Goal: Task Accomplishment & Management: Manage account settings

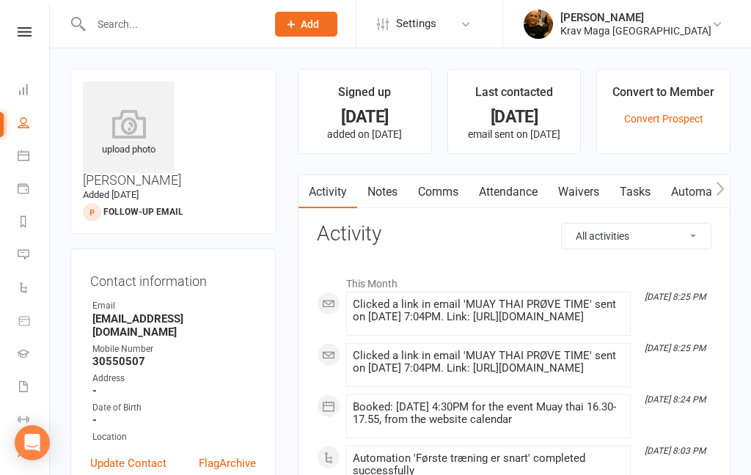
scroll to position [88, 0]
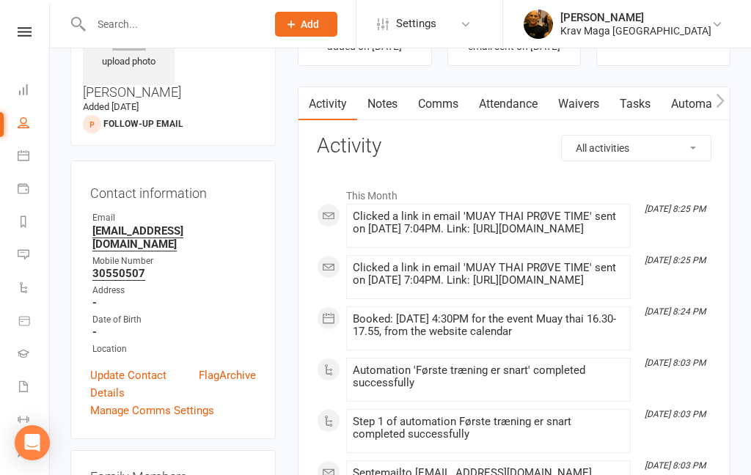
click at [29, 34] on icon at bounding box center [25, 32] width 14 height 10
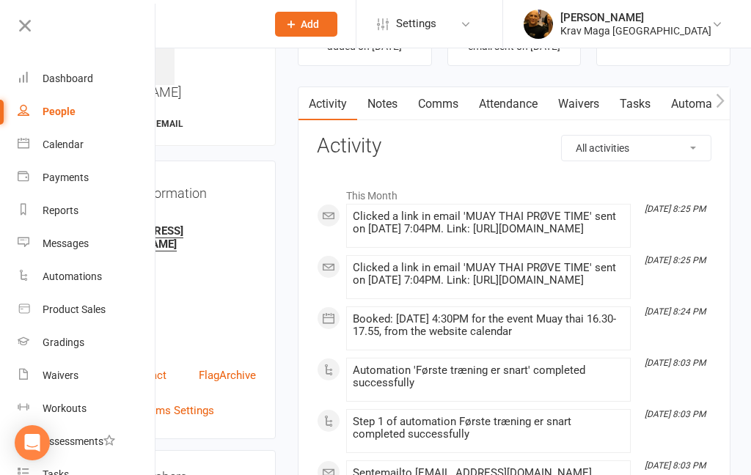
click at [69, 85] on link "Dashboard" at bounding box center [87, 78] width 139 height 33
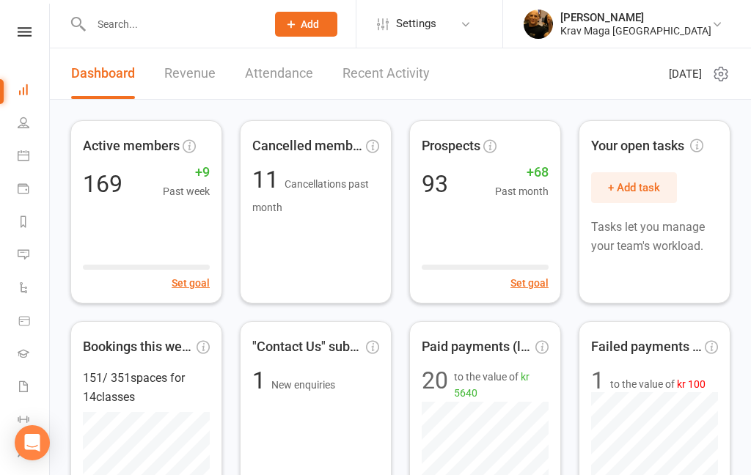
click at [718, 20] on icon at bounding box center [717, 24] width 12 height 12
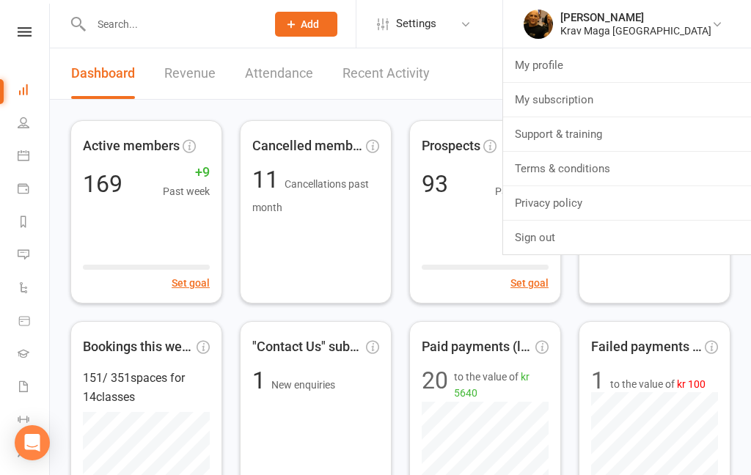
click at [471, 26] on icon at bounding box center [466, 24] width 12 height 12
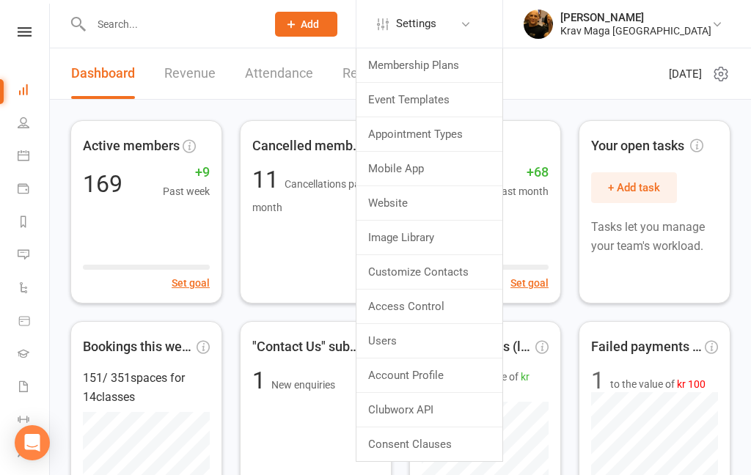
click at [463, 166] on link "Mobile App" at bounding box center [429, 169] width 146 height 34
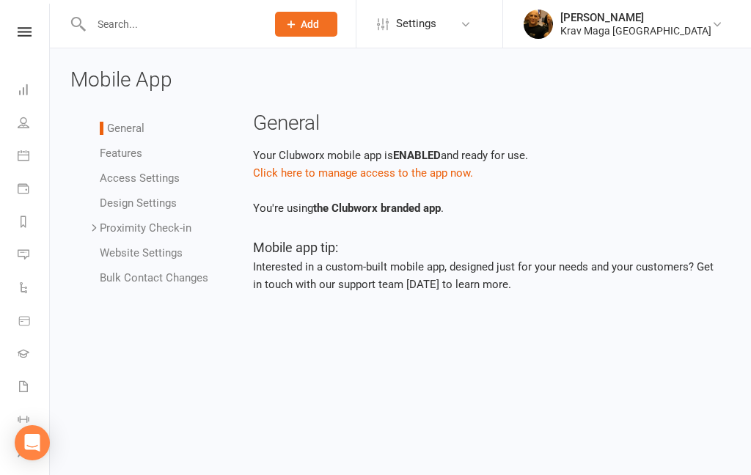
click at [130, 155] on link "Features" at bounding box center [121, 153] width 43 height 13
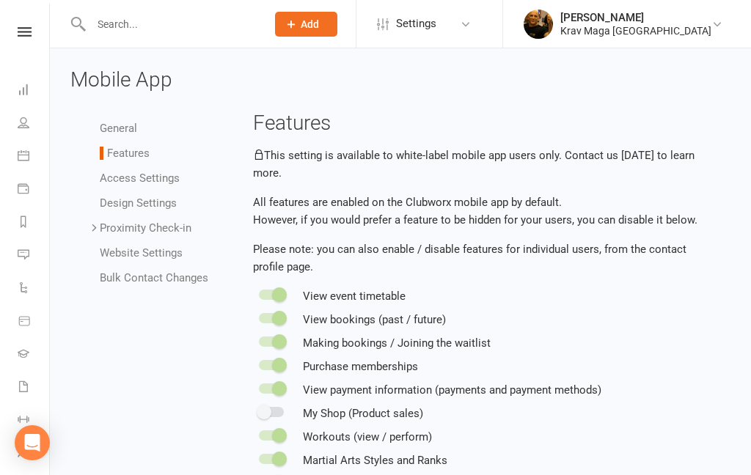
click at [158, 180] on link "Access Settings" at bounding box center [140, 178] width 80 height 13
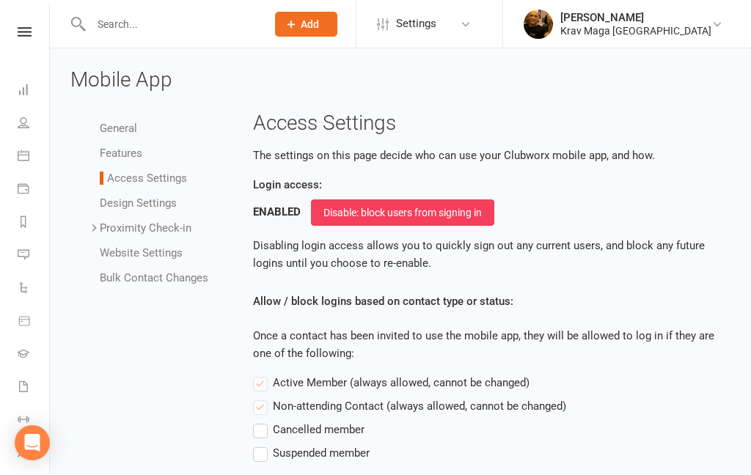
click at [152, 197] on link "Design Settings" at bounding box center [138, 202] width 77 height 13
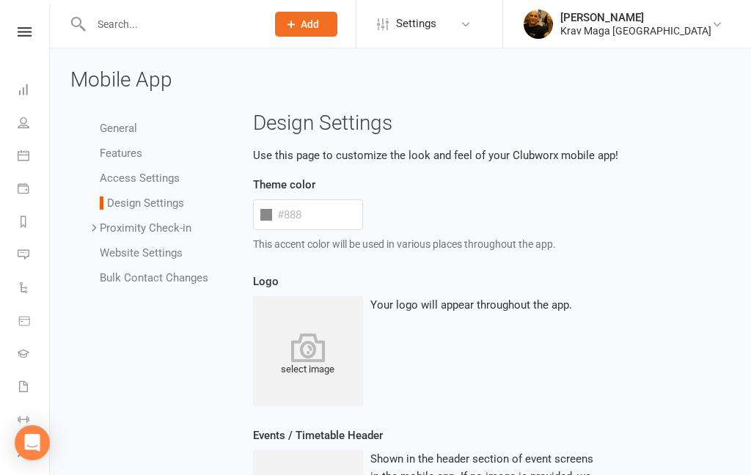
type input "#d98911"
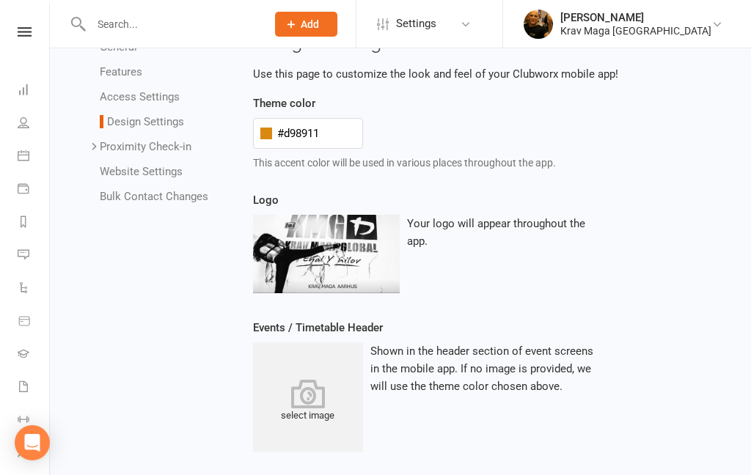
scroll to position [64, 0]
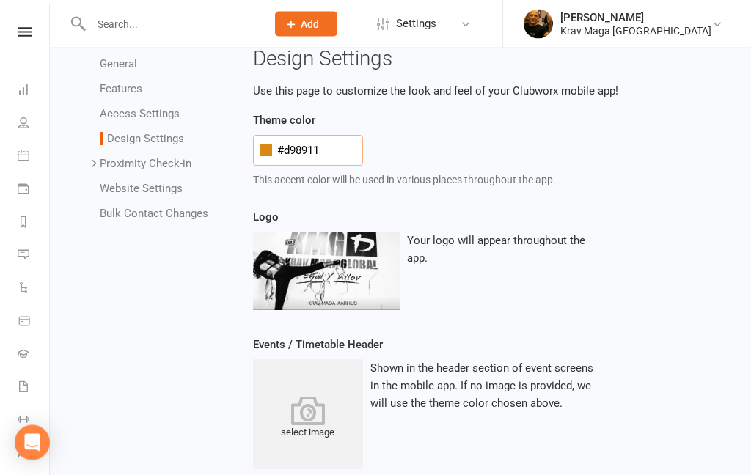
click at [305, 144] on input "#d98911" at bounding box center [308, 151] width 110 height 31
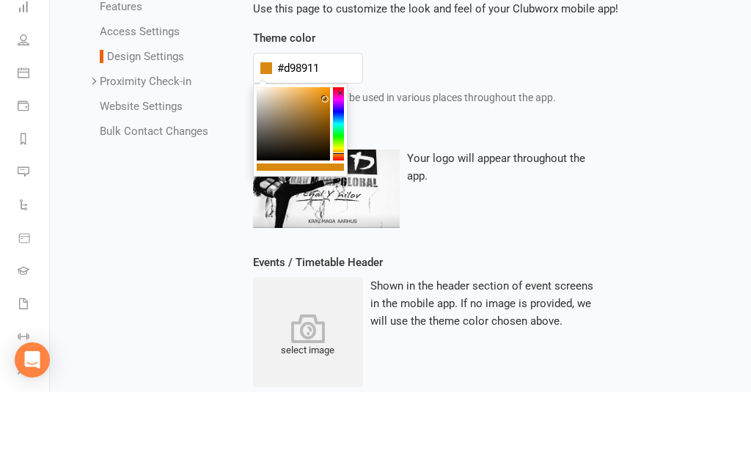
click at [536, 136] on div "#d98911" at bounding box center [425, 151] width 344 height 31
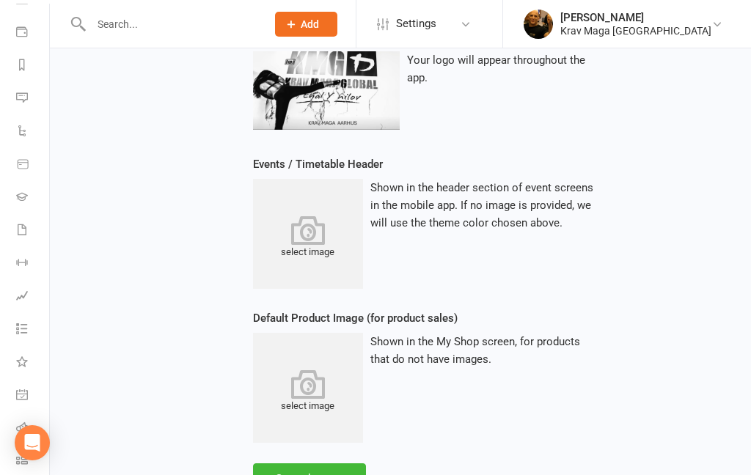
scroll to position [249, 0]
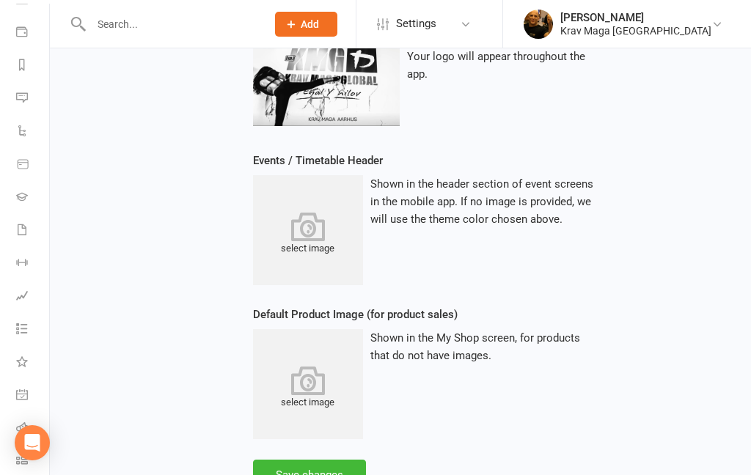
click at [26, 460] on icon at bounding box center [22, 461] width 12 height 12
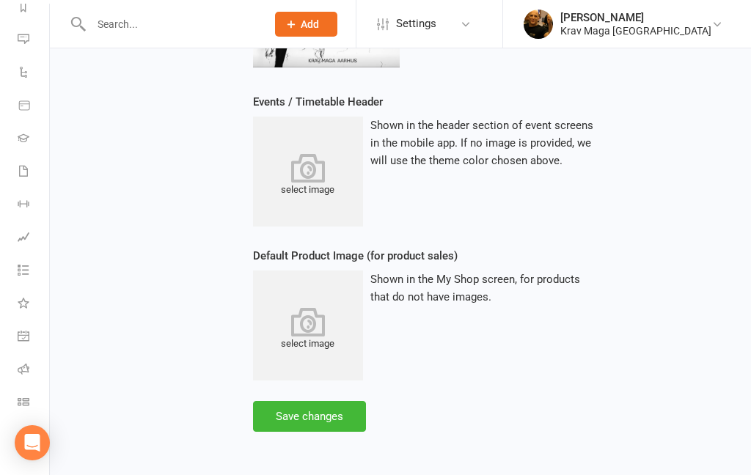
scroll to position [216, 0]
click at [44, 442] on div "Open Intercom Messenger" at bounding box center [32, 442] width 35 height 35
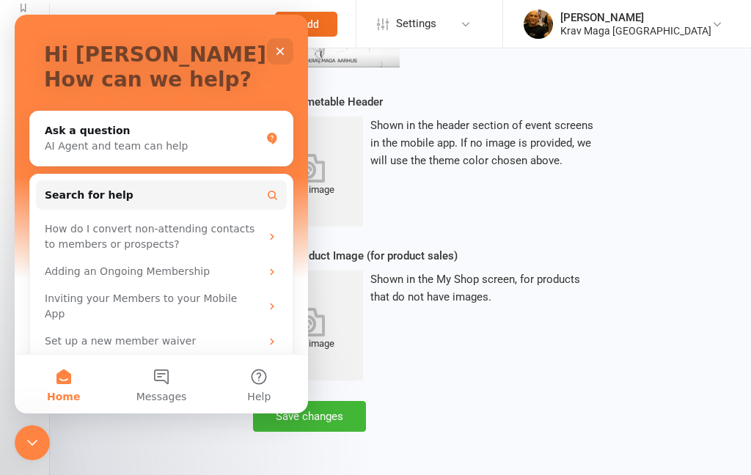
scroll to position [76, 0]
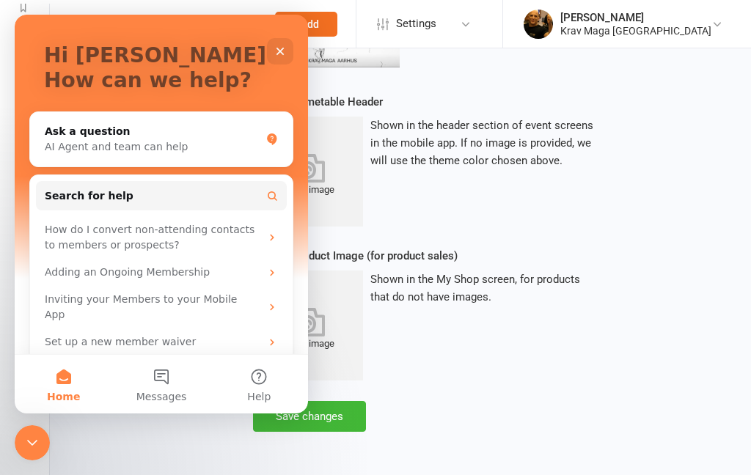
click at [261, 381] on button "Help" at bounding box center [258, 384] width 97 height 59
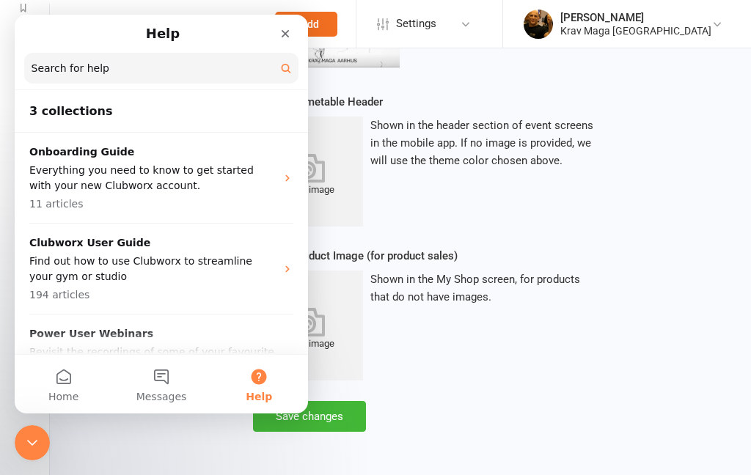
click at [111, 64] on input "Search for help" at bounding box center [161, 68] width 274 height 31
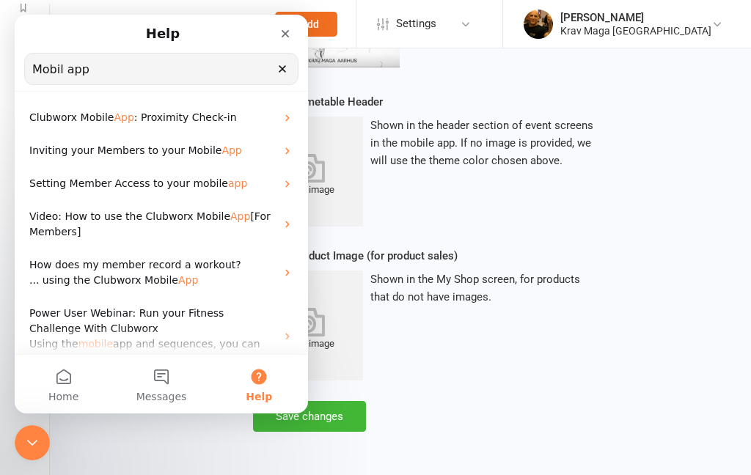
type input "Mobil app"
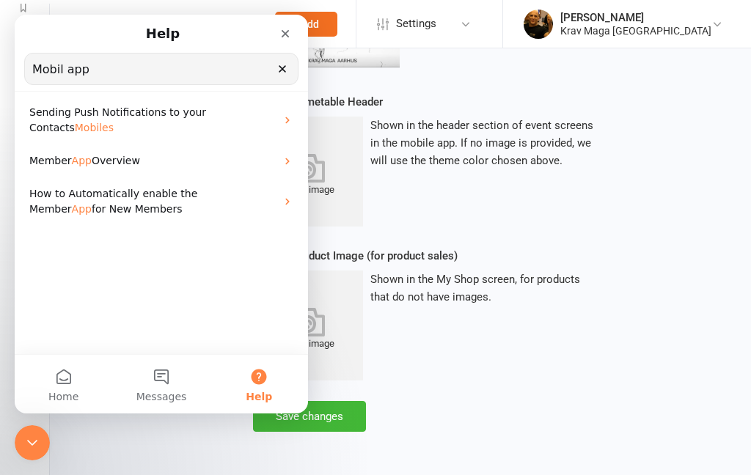
scroll to position [329, 0]
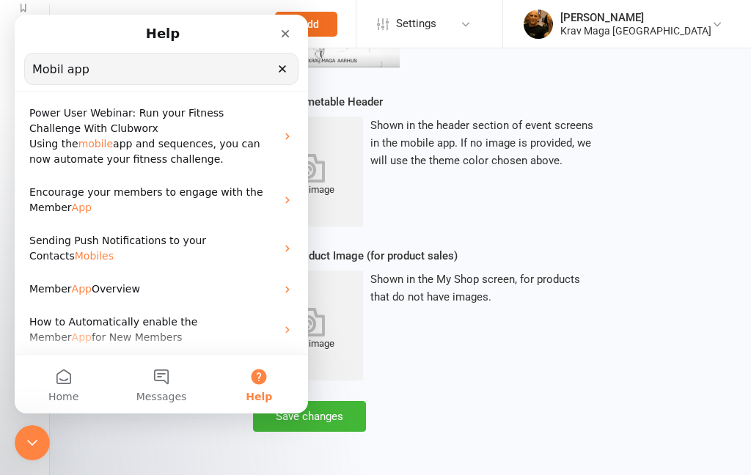
scroll to position [200, 0]
click at [291, 287] on icon "Intercom messenger" at bounding box center [288, 290] width 12 height 12
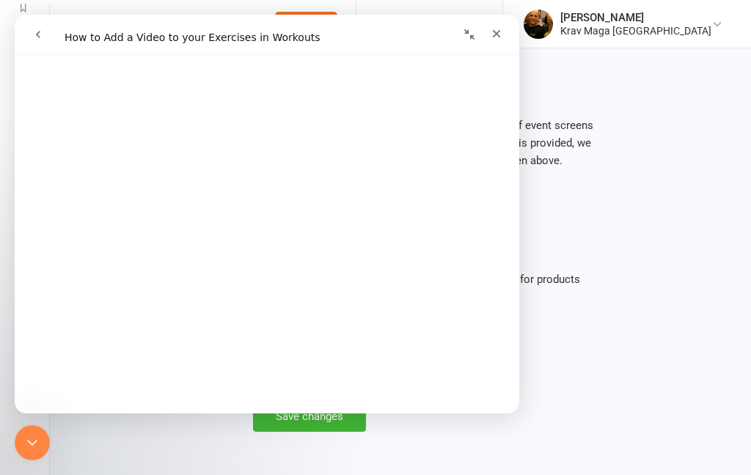
scroll to position [411, 0]
click at [493, 37] on icon "Close" at bounding box center [496, 34] width 12 height 12
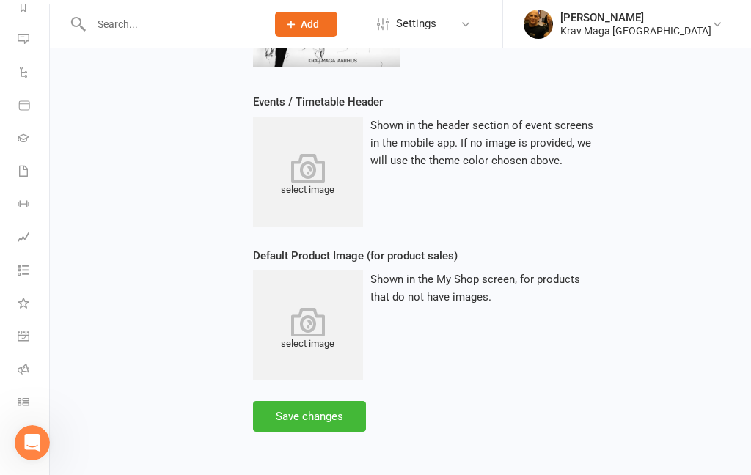
scroll to position [0, 0]
click at [37, 446] on icon "Open Intercom Messenger" at bounding box center [33, 443] width 24 height 24
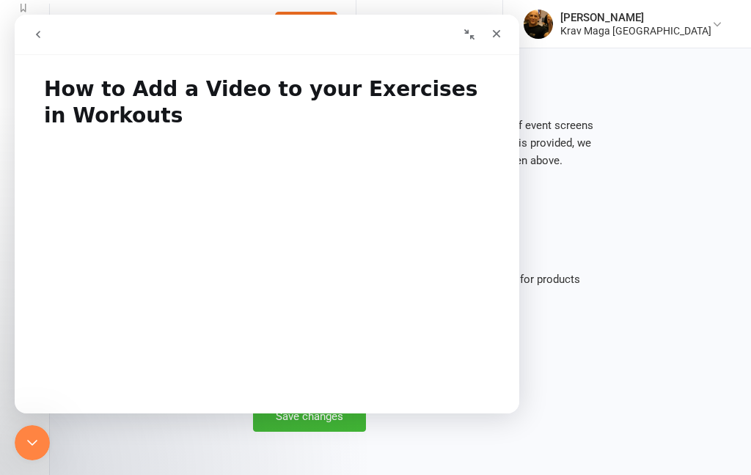
click at [46, 35] on button "go back" at bounding box center [38, 35] width 28 height 28
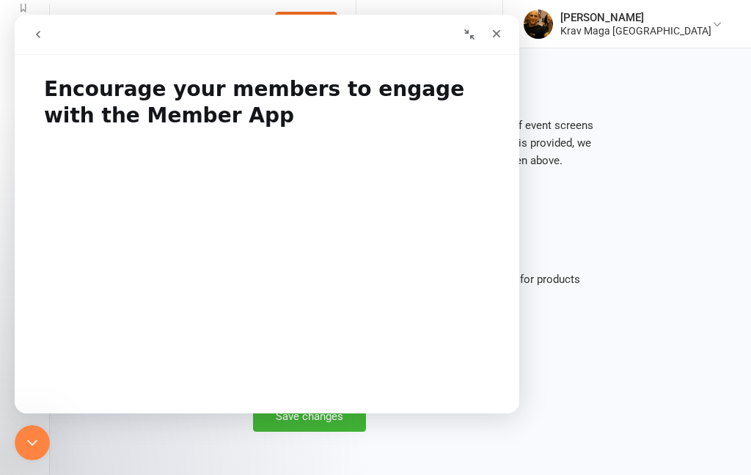
click at [37, 33] on icon "go back" at bounding box center [38, 35] width 12 height 12
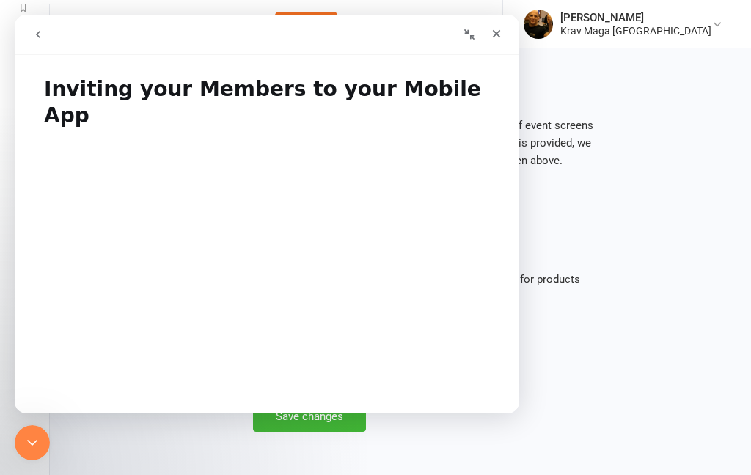
click at [38, 36] on icon "go back" at bounding box center [38, 34] width 4 height 7
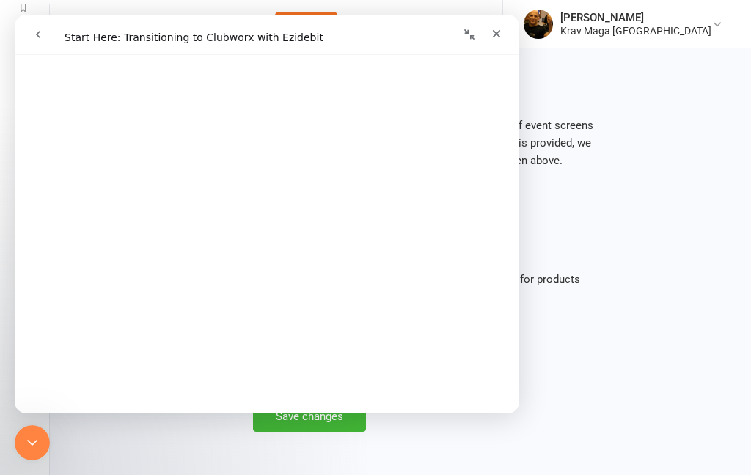
scroll to position [459, 0]
click at [36, 32] on icon "go back" at bounding box center [38, 35] width 12 height 12
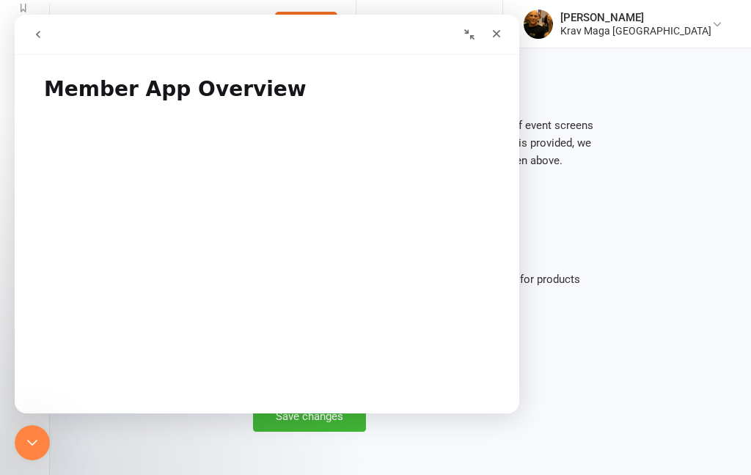
scroll to position [0, 0]
click at [38, 31] on icon "go back" at bounding box center [38, 35] width 12 height 12
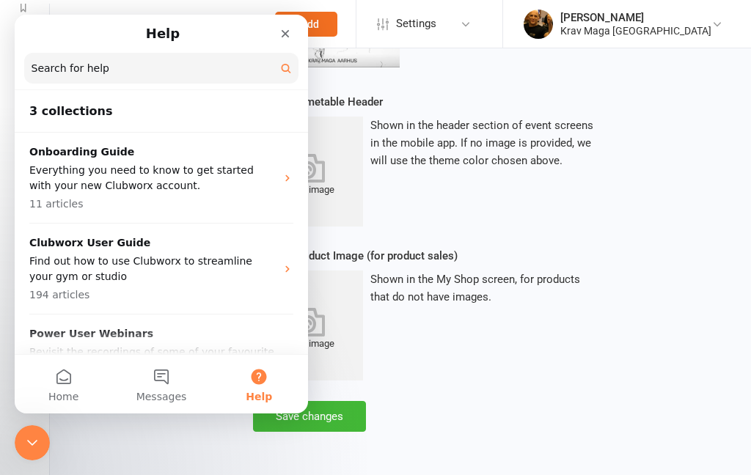
click at [70, 76] on input "Search for help" at bounding box center [161, 68] width 274 height 31
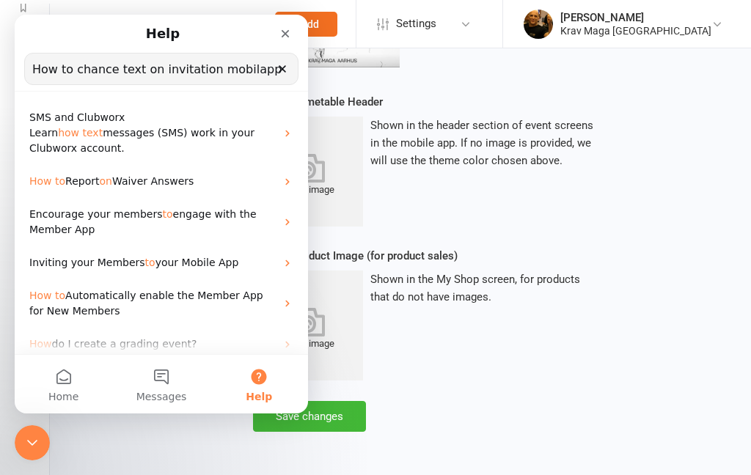
click at [133, 73] on input "How to chance text on invitation mobilapp" at bounding box center [161, 69] width 273 height 31
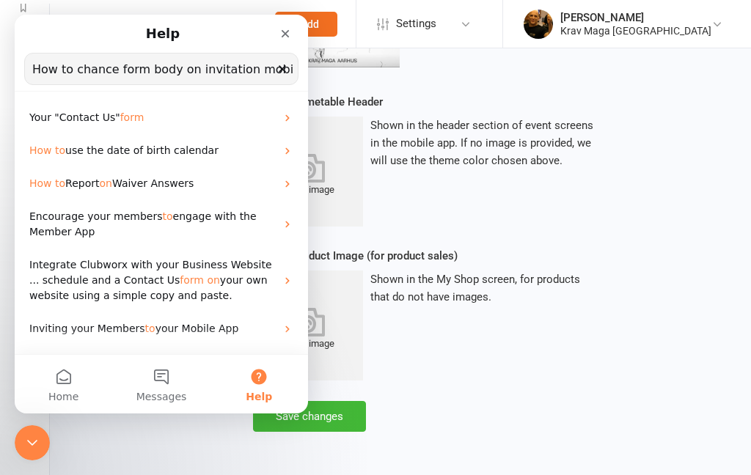
click at [249, 83] on input "How to chance form body on invitation mobilapp" at bounding box center [161, 69] width 273 height 31
type input "How to chance form body on invitation mobilapp"
click at [265, 383] on button "Help" at bounding box center [258, 384] width 97 height 59
click at [267, 385] on button "Help" at bounding box center [258, 384] width 97 height 59
click at [262, 385] on button "Help" at bounding box center [258, 384] width 97 height 59
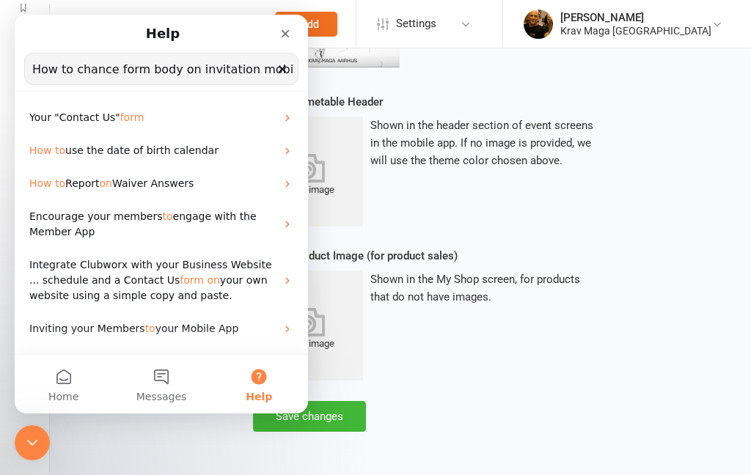
click at [280, 229] on div "Encourage your members to engage with the Member App" at bounding box center [161, 224] width 293 height 48
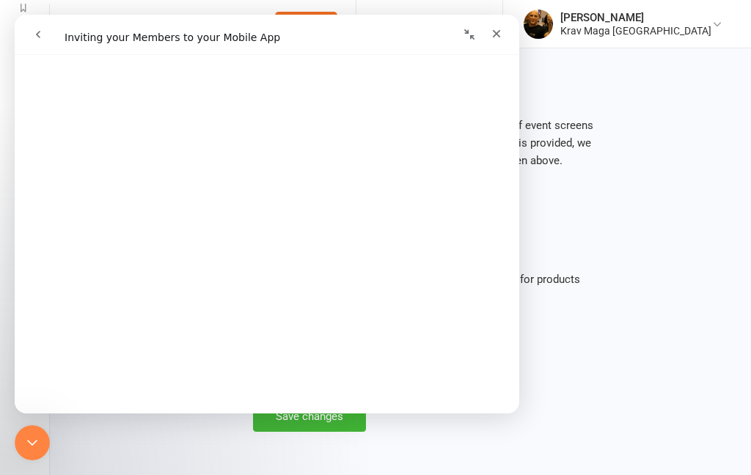
scroll to position [174, 0]
click at [595, 360] on div "Shown in the My Shop screen, for products that do not have images." at bounding box center [483, 326] width 227 height 110
click at [479, 44] on button "Collapse window" at bounding box center [469, 35] width 28 height 28
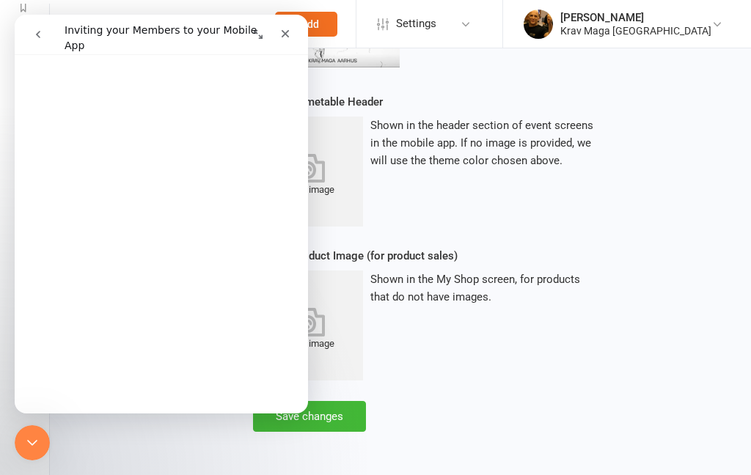
click at [291, 28] on div "Close" at bounding box center [285, 34] width 26 height 26
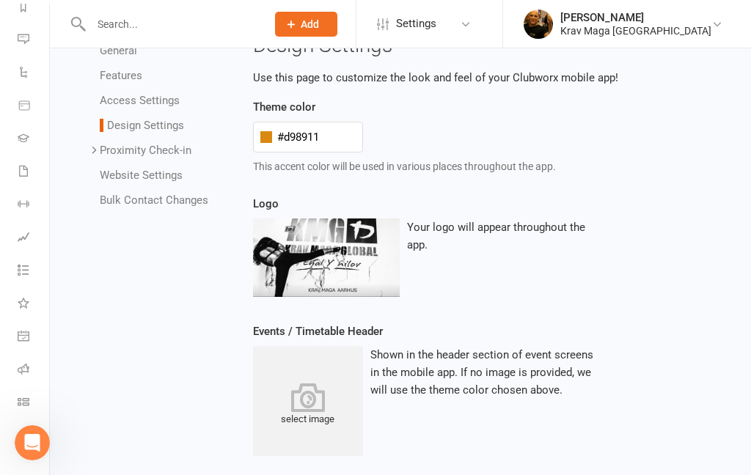
scroll to position [0, 0]
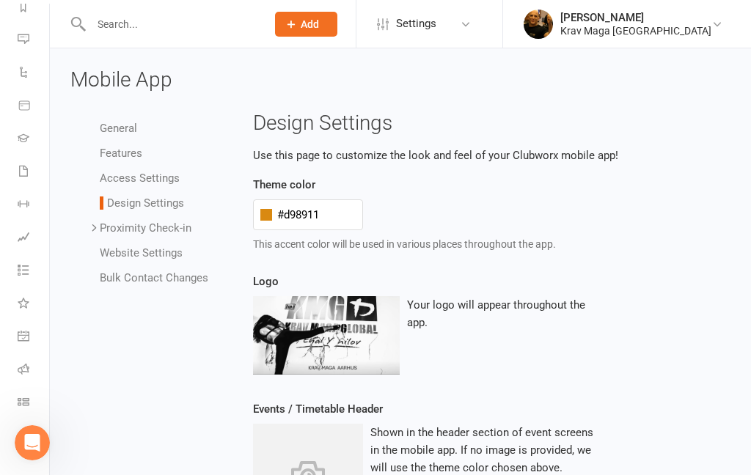
click at [129, 281] on link "Bulk Contact Changes" at bounding box center [154, 277] width 108 height 13
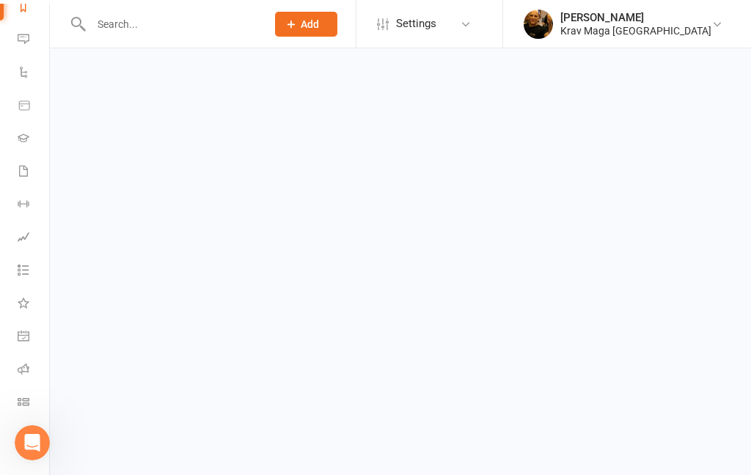
click at [134, 69] on html "Prospect Member Non-attending contact Class / event Appointment Grading event T…" at bounding box center [375, 34] width 751 height 69
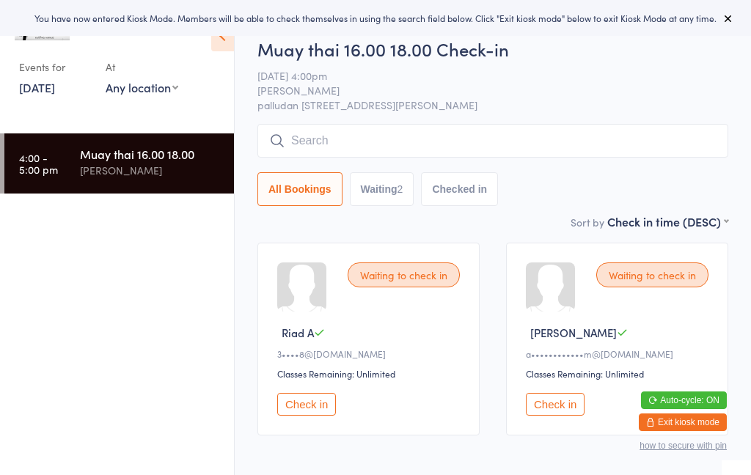
click at [687, 421] on button "Exit kiosk mode" at bounding box center [683, 422] width 88 height 18
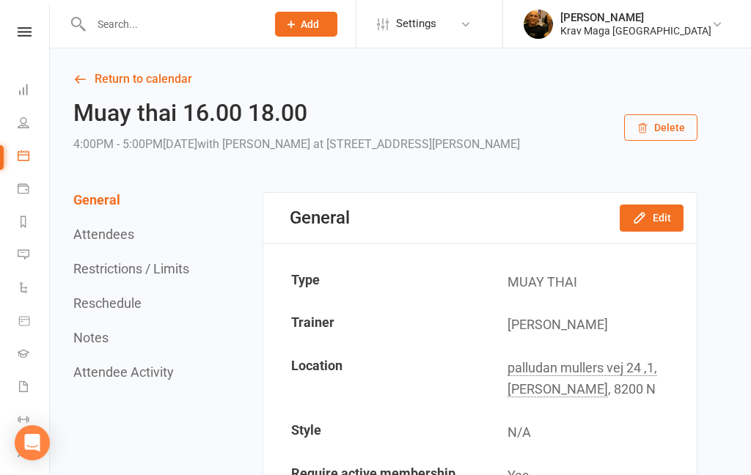
click at [29, 29] on icon at bounding box center [25, 32] width 14 height 10
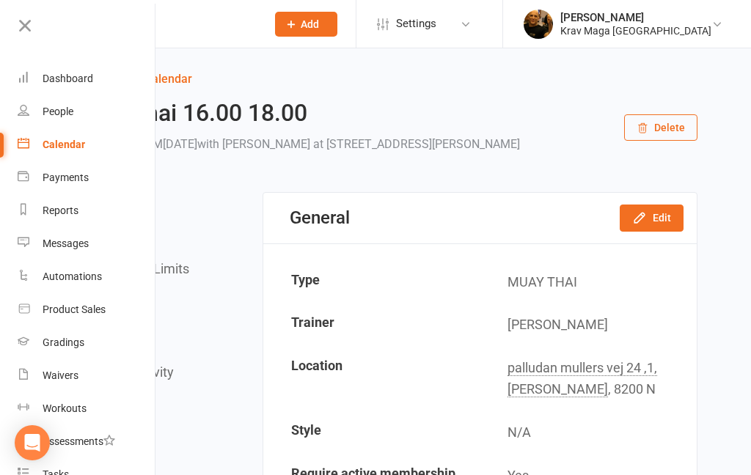
click at [65, 80] on div "Dashboard" at bounding box center [68, 79] width 51 height 12
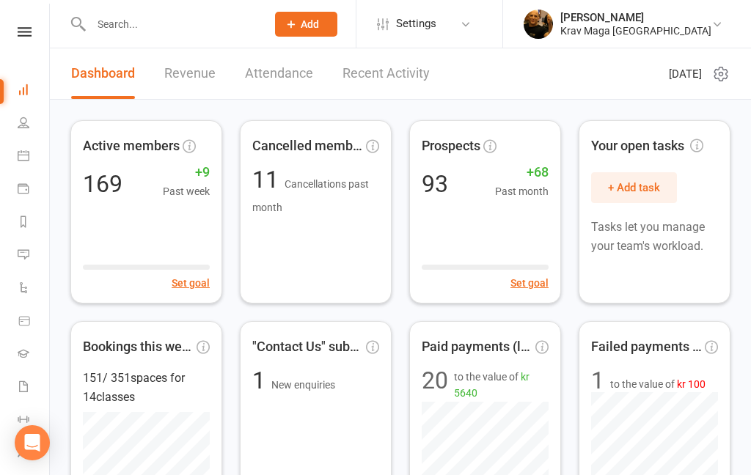
click at [471, 26] on icon at bounding box center [466, 24] width 12 height 12
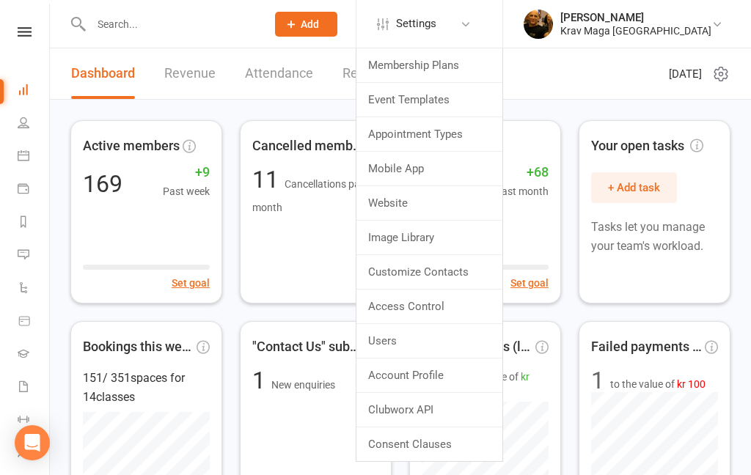
click at [470, 169] on link "Mobile App" at bounding box center [429, 169] width 146 height 34
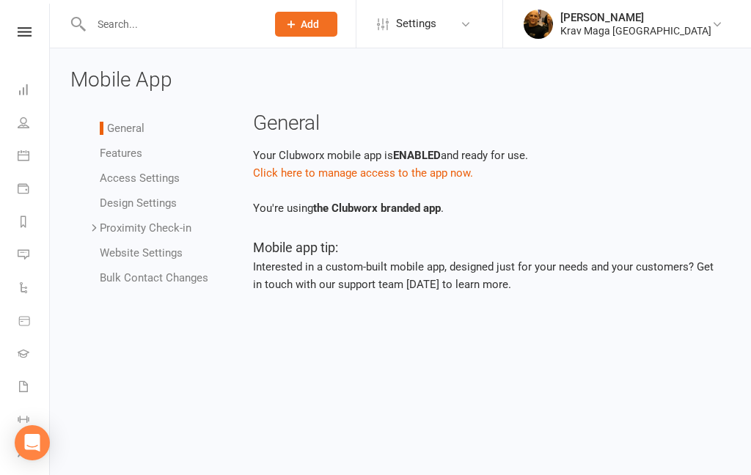
click at [398, 205] on strong "the Clubworx branded app" at bounding box center [377, 208] width 128 height 13
click at [129, 148] on link "Features" at bounding box center [121, 153] width 43 height 13
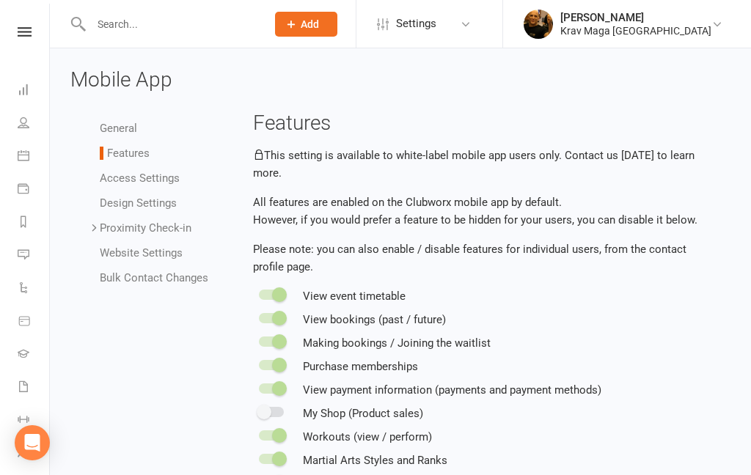
click at [163, 174] on link "Access Settings" at bounding box center [140, 178] width 80 height 13
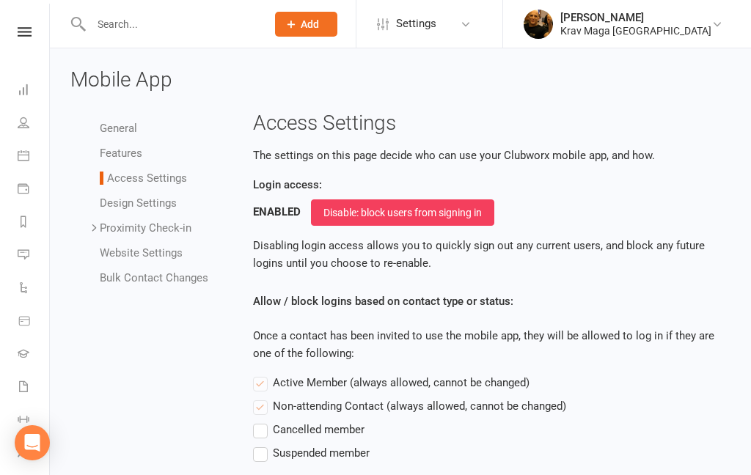
click at [151, 206] on link "Design Settings" at bounding box center [138, 202] width 77 height 13
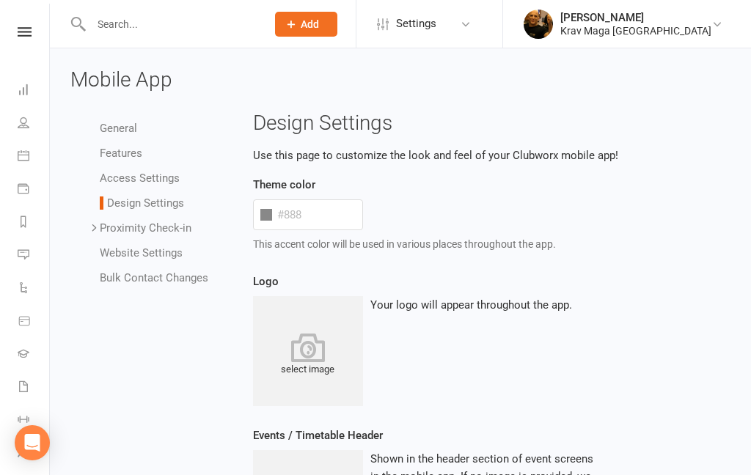
type input "#d98911"
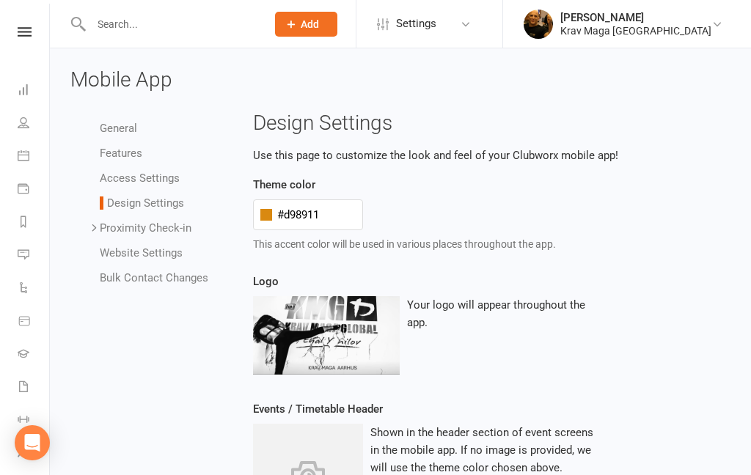
click at [161, 254] on link "Website Settings" at bounding box center [141, 252] width 83 height 13
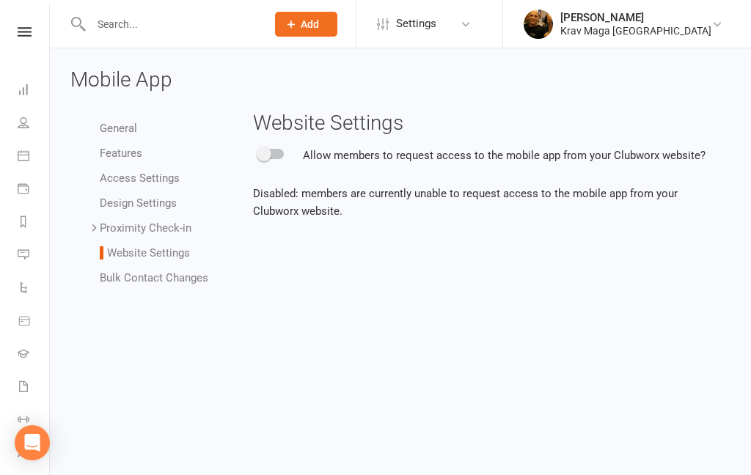
click at [183, 275] on link "Bulk Contact Changes" at bounding box center [154, 277] width 108 height 13
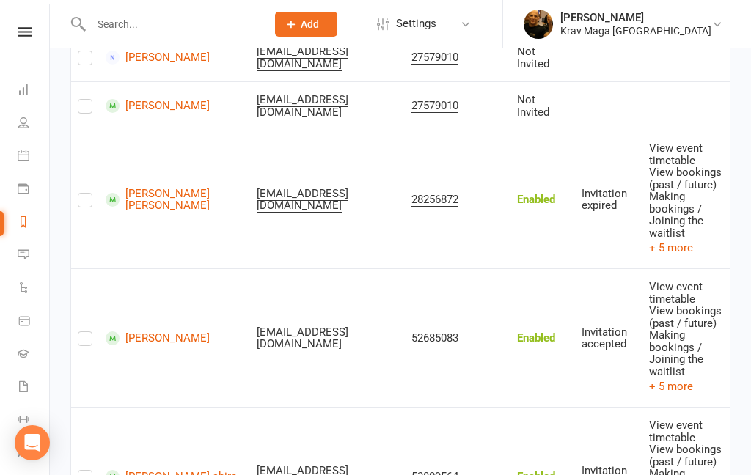
scroll to position [257, 0]
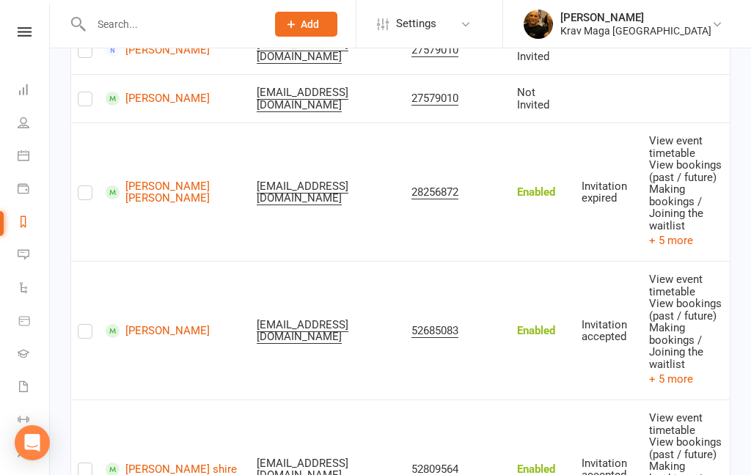
click at [699, 227] on div "Making bookings / Joining the waitlist" at bounding box center [686, 207] width 74 height 48
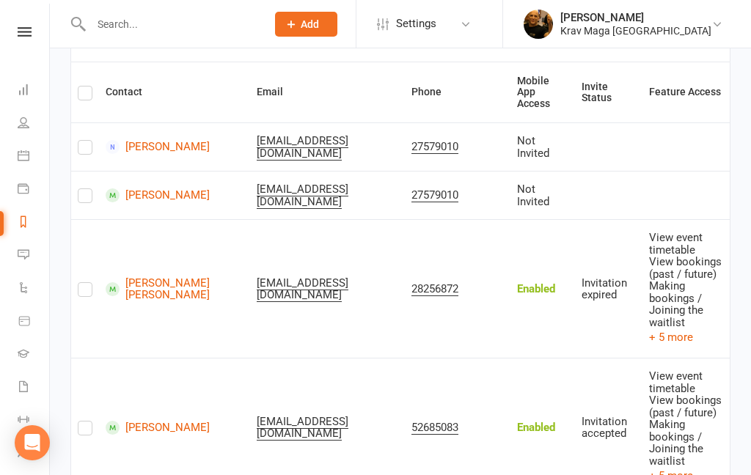
scroll to position [0, 0]
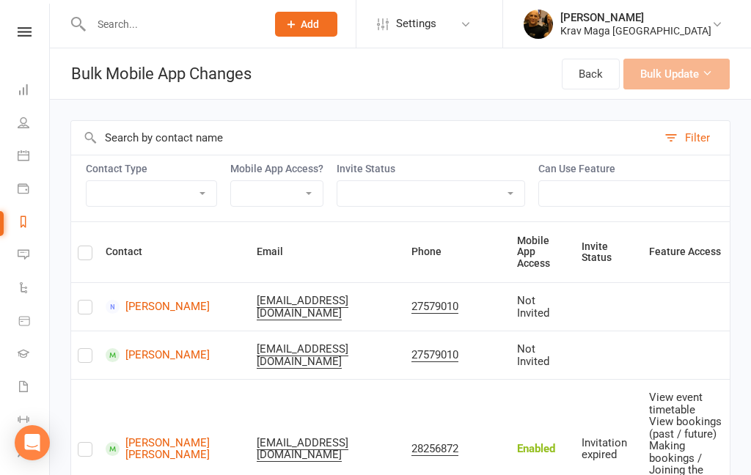
click at [471, 23] on icon at bounding box center [466, 24] width 12 height 12
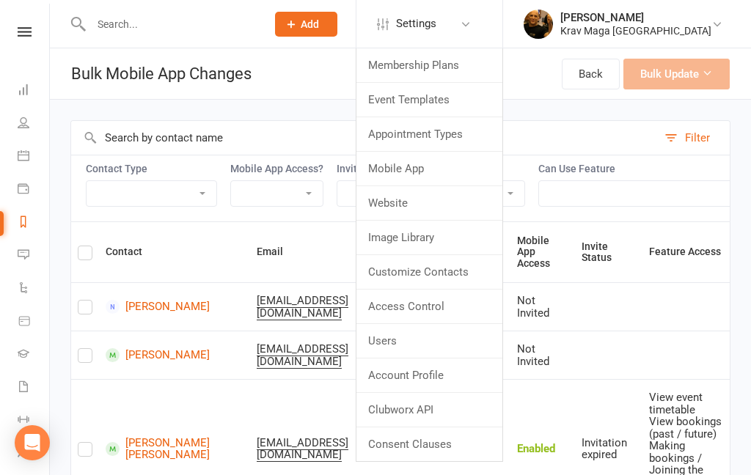
click at [473, 378] on link "Account Profile" at bounding box center [429, 375] width 146 height 34
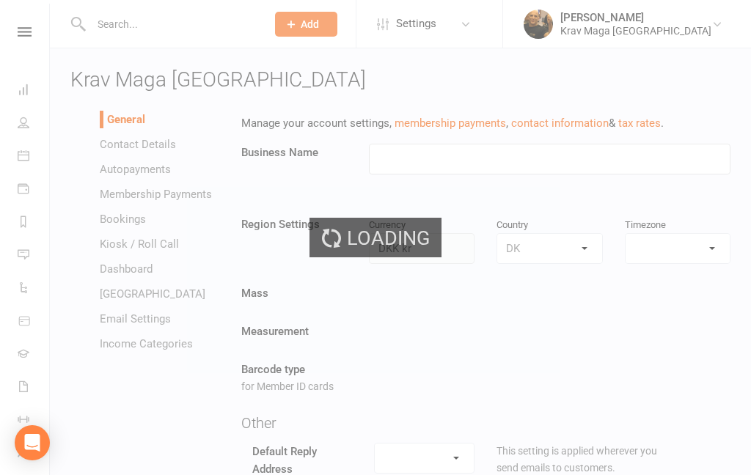
type input "Krav Maga [GEOGRAPHIC_DATA]"
select select "Europe/Copenhagen"
select select "chnakmg@kravmagaaarhus.com"
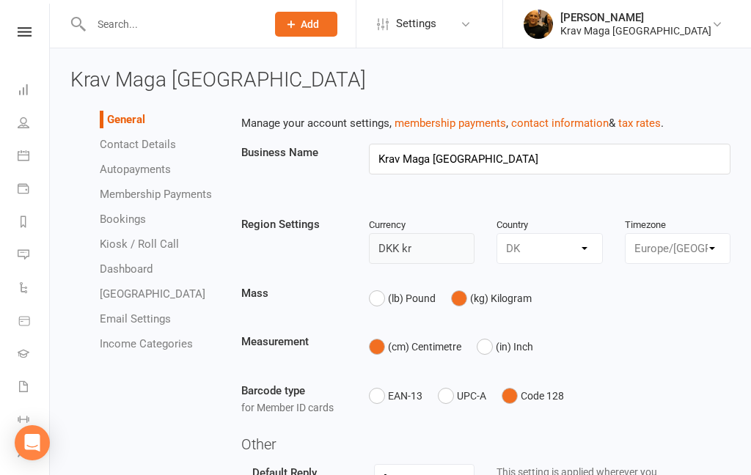
click at [155, 142] on link "Contact Details" at bounding box center [138, 144] width 76 height 13
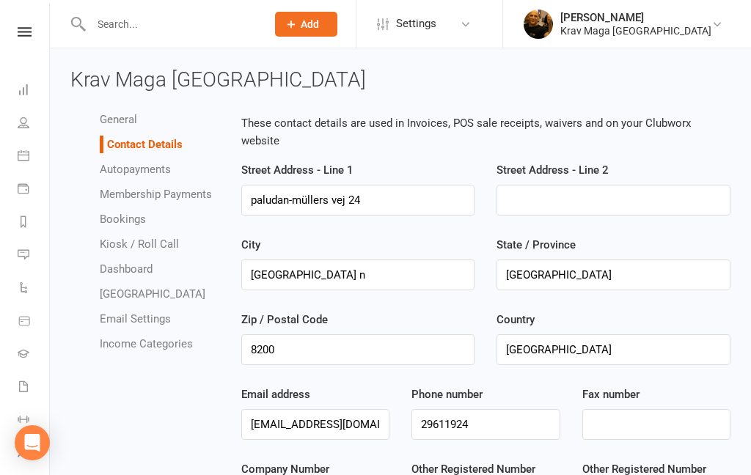
click at [132, 269] on link "Dashboard" at bounding box center [126, 268] width 53 height 13
select select "show_net_revenue_for_owners_only"
select select "show_monthly_revenue_for_owners_only"
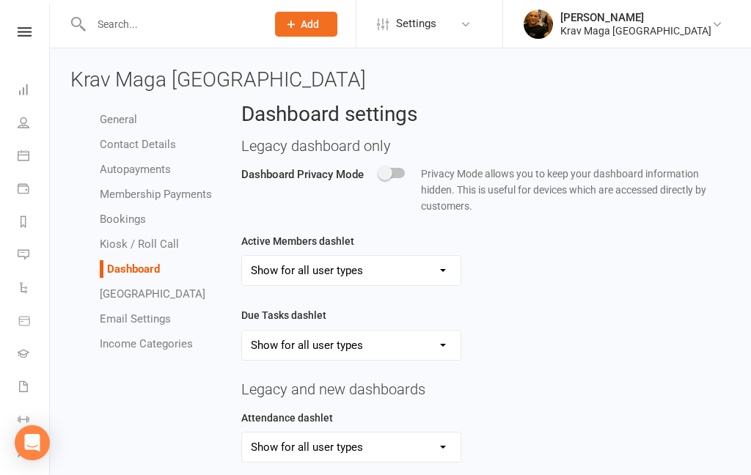
click at [145, 322] on link "Email Settings" at bounding box center [135, 318] width 71 height 13
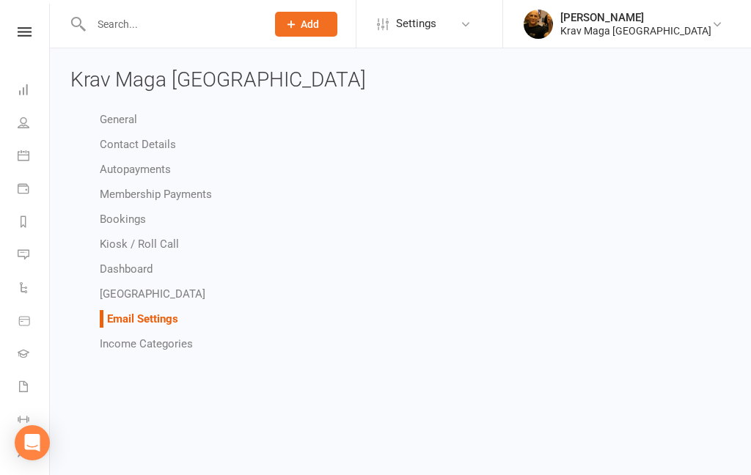
select select "do_not_send"
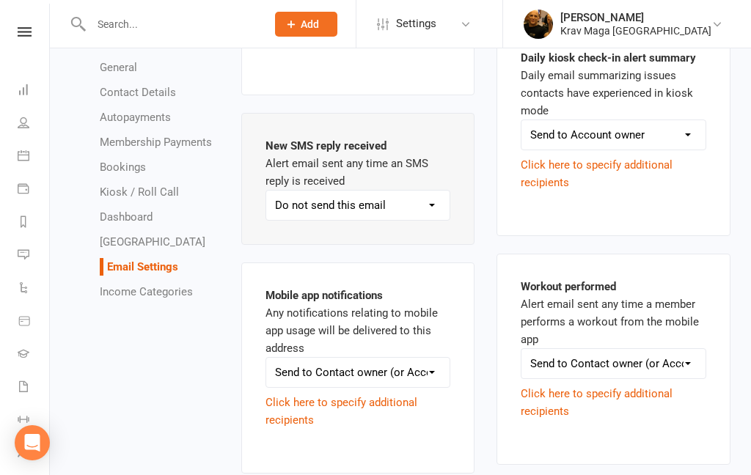
scroll to position [3254, 0]
click at [161, 297] on link "Income Categories" at bounding box center [146, 291] width 93 height 13
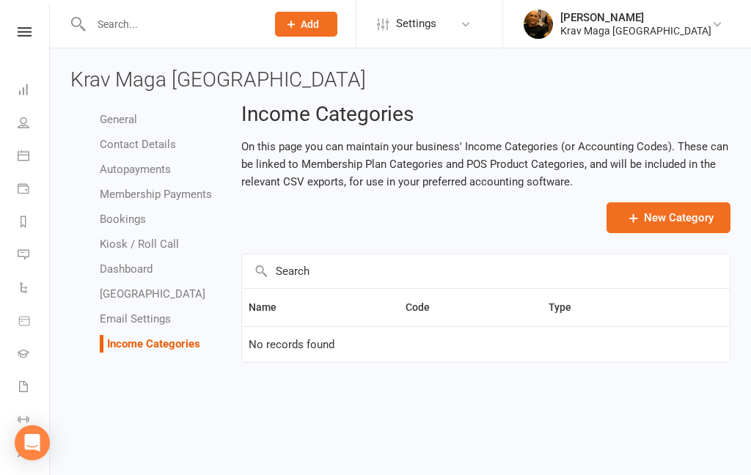
click at [123, 121] on link "General" at bounding box center [118, 119] width 37 height 13
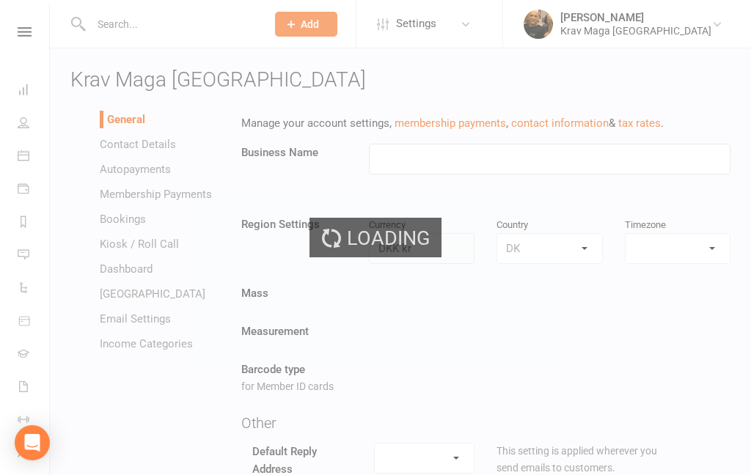
type input "Krav Maga [GEOGRAPHIC_DATA]"
select select "Europe/Copenhagen"
select select "chnakmg@kravmagaaarhus.com"
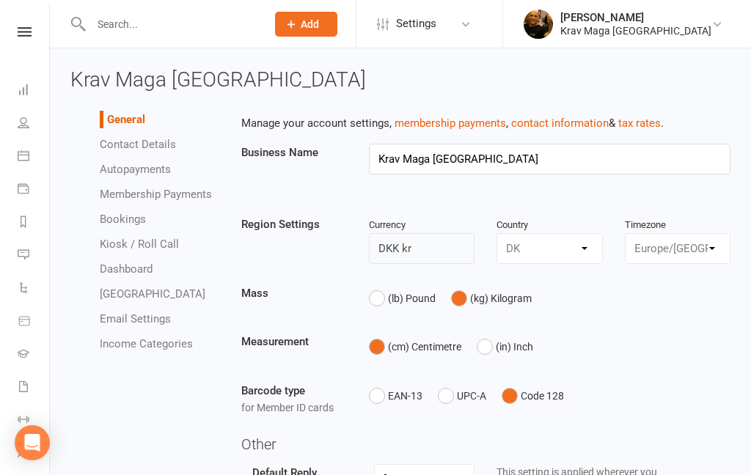
click at [715, 26] on icon at bounding box center [717, 24] width 12 height 12
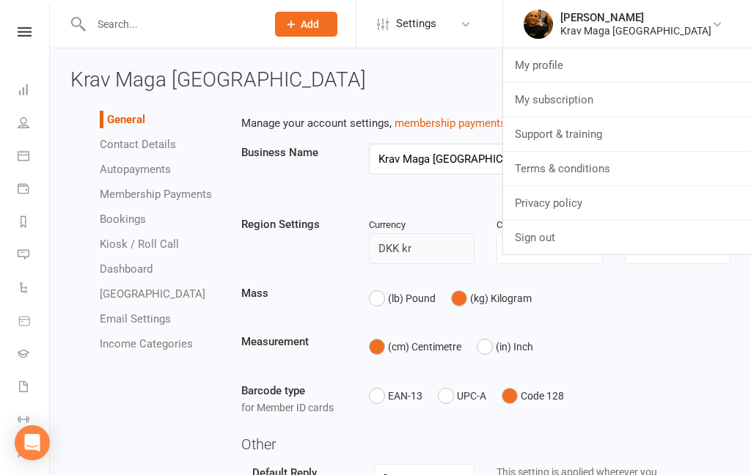
click at [471, 24] on icon at bounding box center [466, 24] width 12 height 12
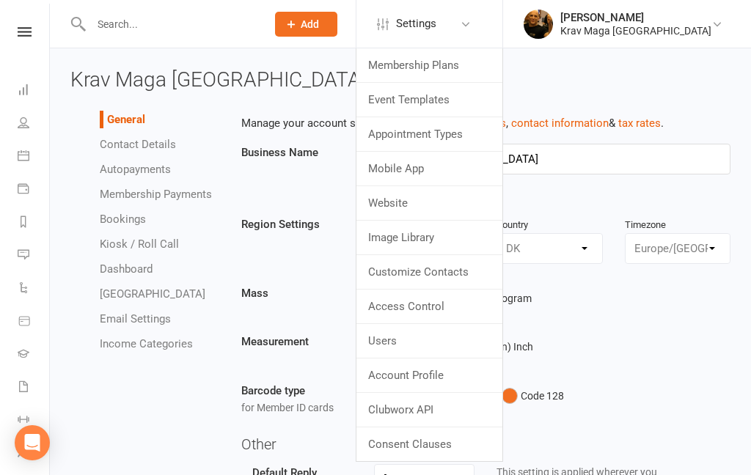
click at [474, 276] on link "Customize Contacts" at bounding box center [429, 272] width 146 height 34
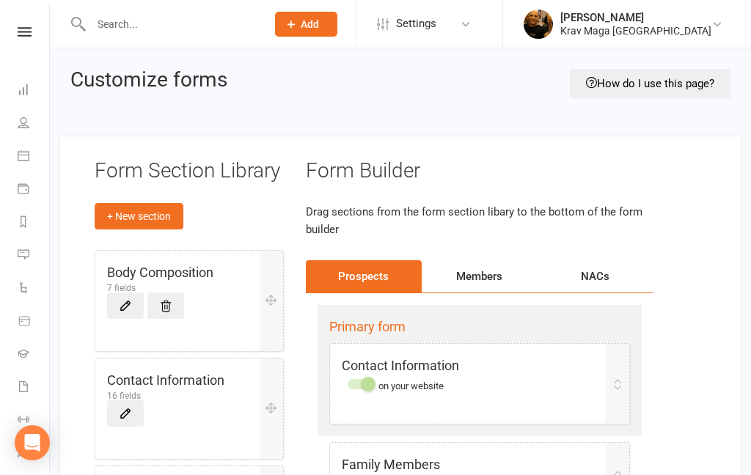
click at [483, 272] on div "Members" at bounding box center [480, 276] width 116 height 32
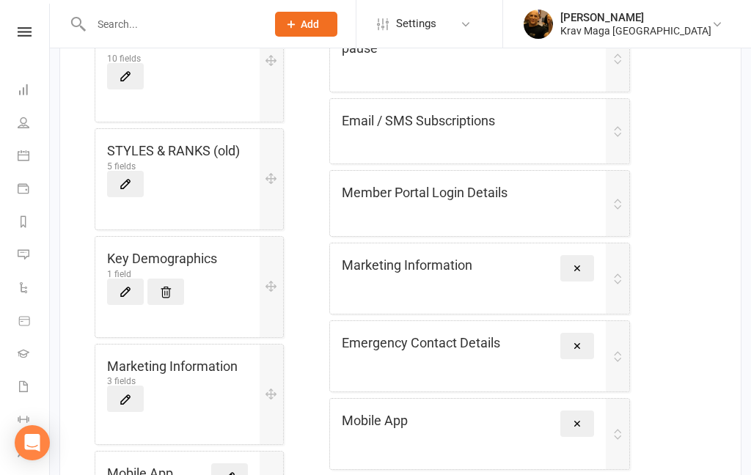
scroll to position [545, 0]
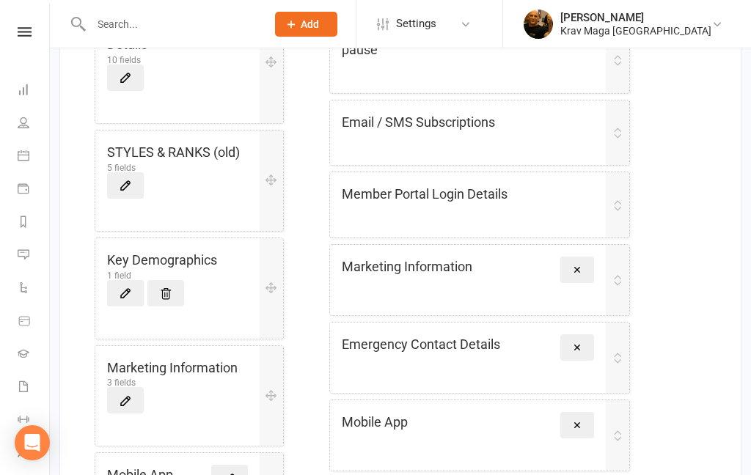
click at [502, 199] on h5 "Member Portal Login Details" at bounding box center [425, 194] width 166 height 21
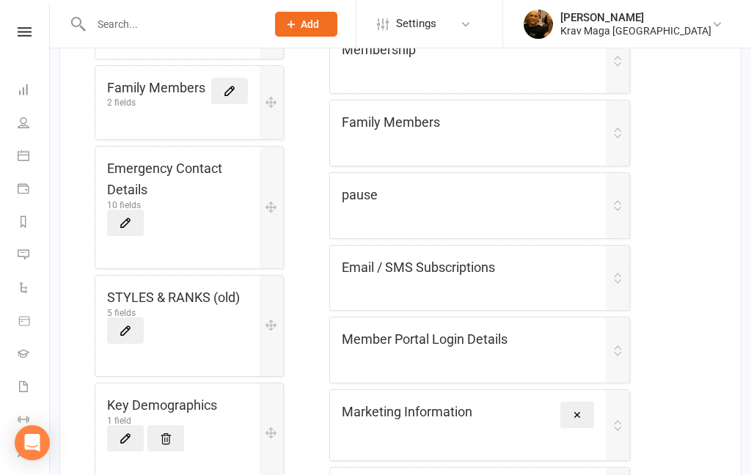
scroll to position [400, 0]
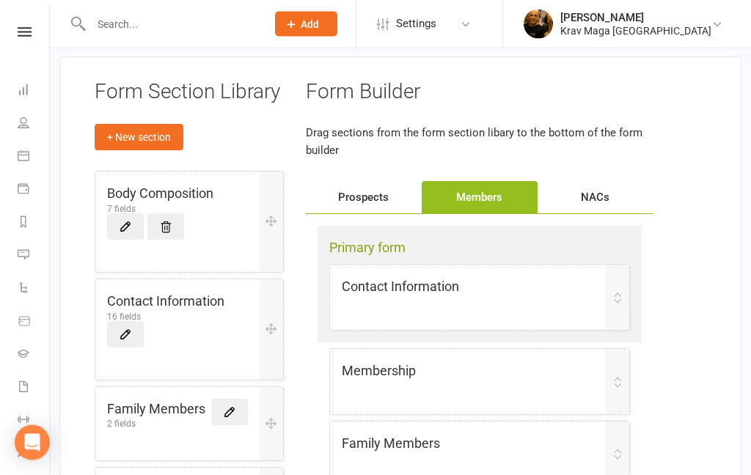
click at [202, 187] on h5 "Body Composition" at bounding box center [160, 194] width 106 height 21
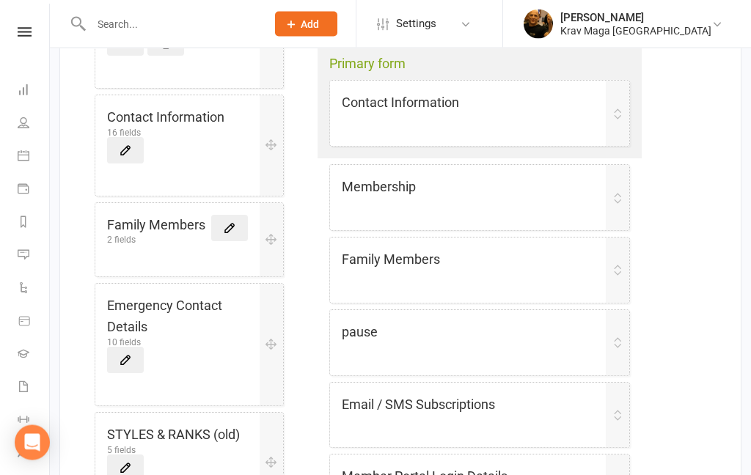
scroll to position [264, 0]
click at [184, 235] on div "2 fields" at bounding box center [156, 239] width 98 height 9
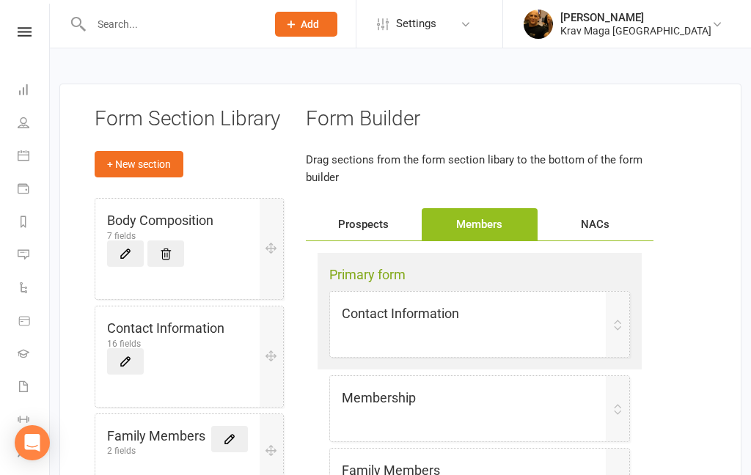
scroll to position [0, 0]
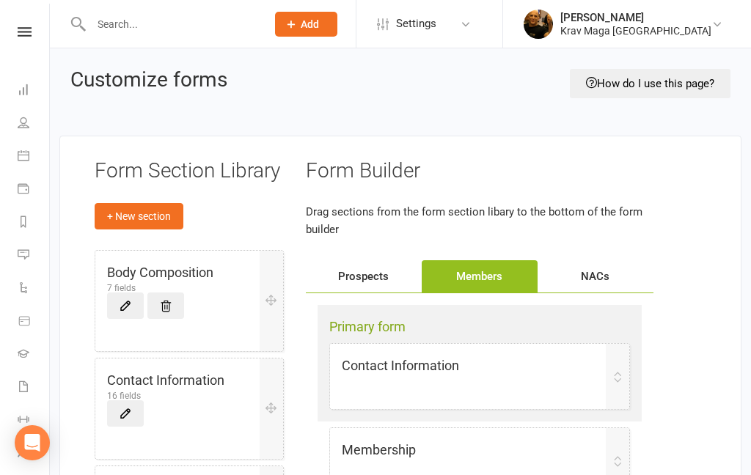
click at [125, 303] on icon at bounding box center [125, 305] width 13 height 13
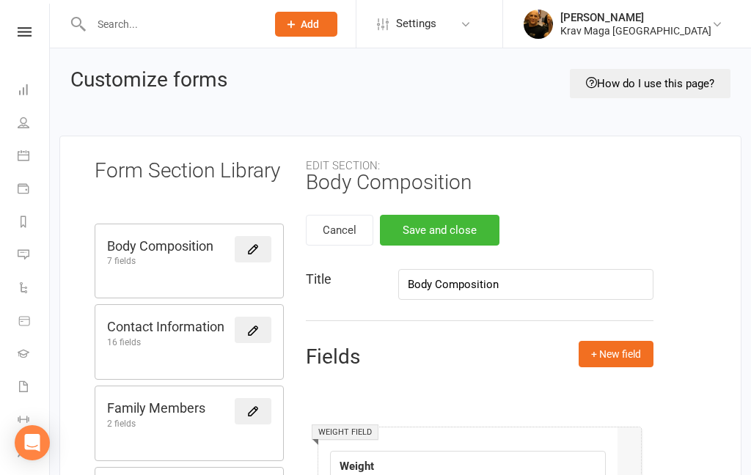
click at [339, 235] on button "Cancel" at bounding box center [339, 230] width 67 height 31
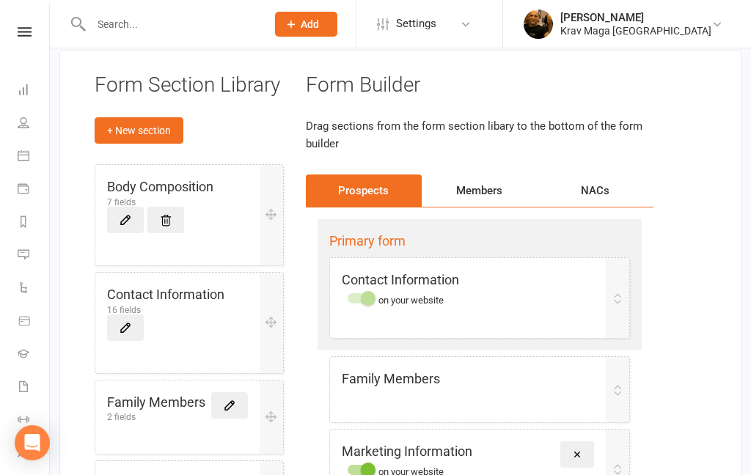
click at [474, 196] on div "Members" at bounding box center [480, 190] width 116 height 32
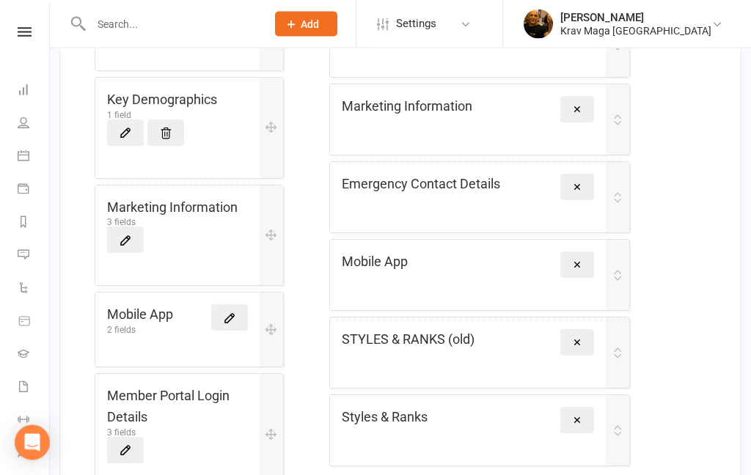
scroll to position [707, 0]
click at [232, 313] on icon at bounding box center [229, 317] width 13 height 13
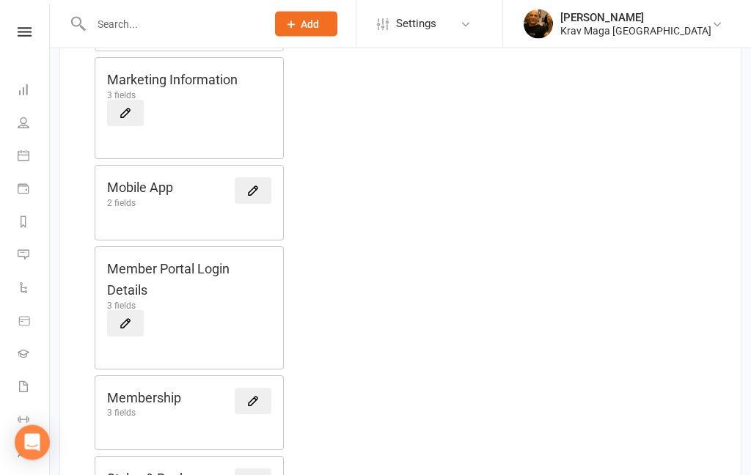
scroll to position [707, 0]
click at [241, 191] on link at bounding box center [253, 190] width 37 height 26
click at [240, 193] on link at bounding box center [253, 190] width 37 height 26
click at [252, 188] on icon at bounding box center [252, 189] width 13 height 13
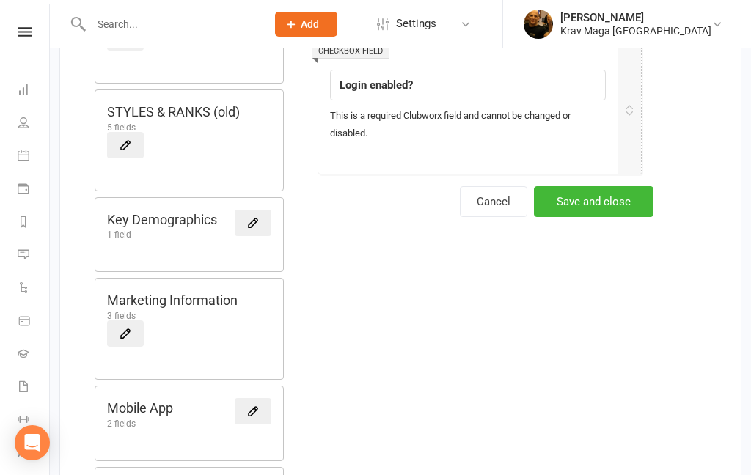
scroll to position [472, 0]
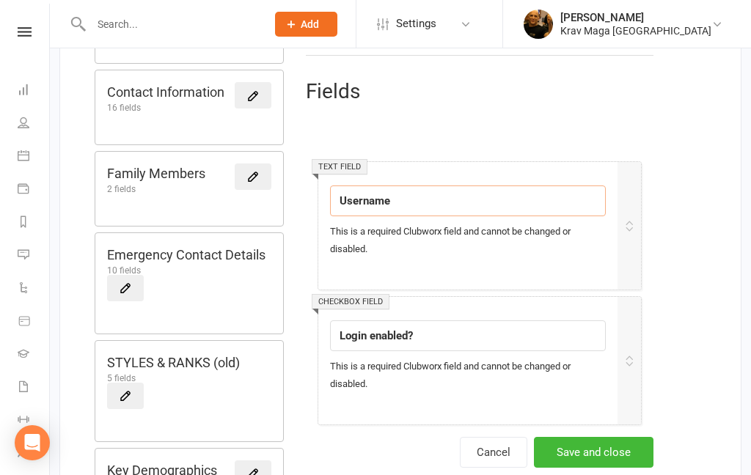
click at [439, 213] on input "Username" at bounding box center [468, 200] width 276 height 31
